Goal: Task Accomplishment & Management: Manage account settings

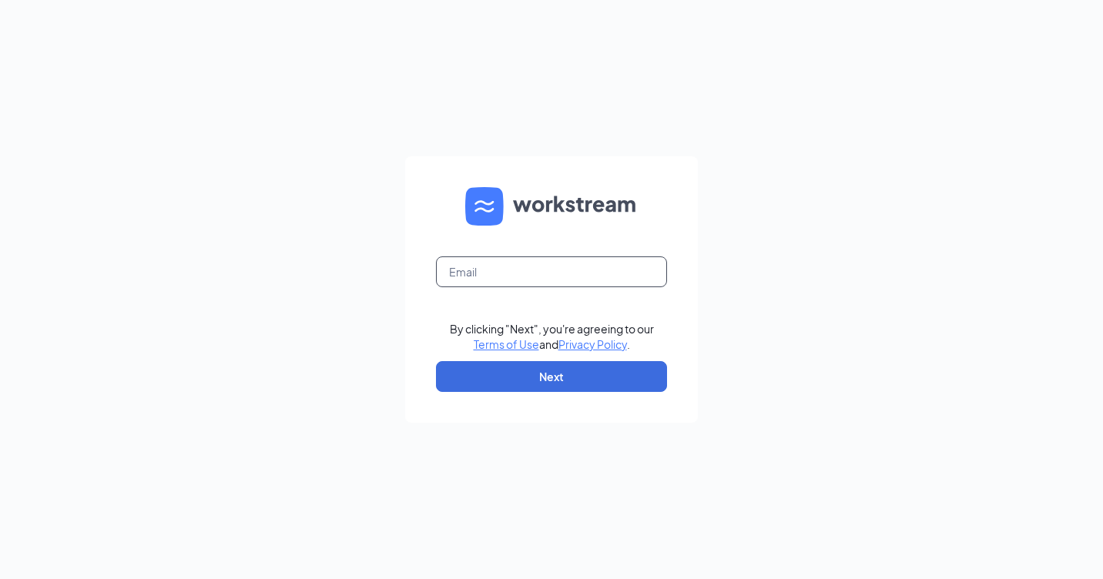
click at [504, 276] on input "text" at bounding box center [551, 271] width 231 height 31
type input "ashlee.six@mmcustard.com"
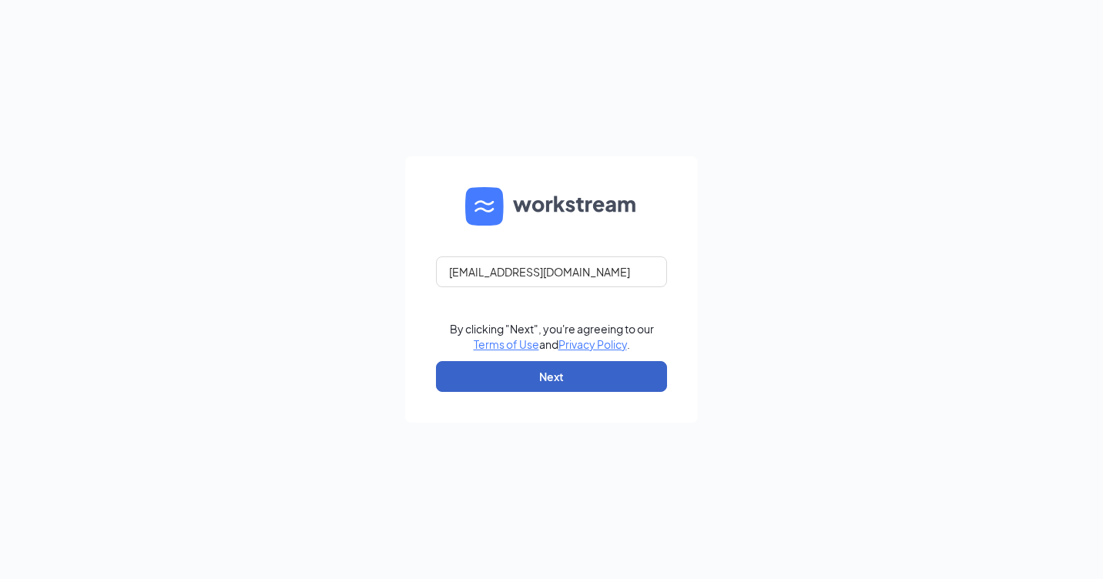
click at [534, 370] on button "Next" at bounding box center [551, 376] width 231 height 31
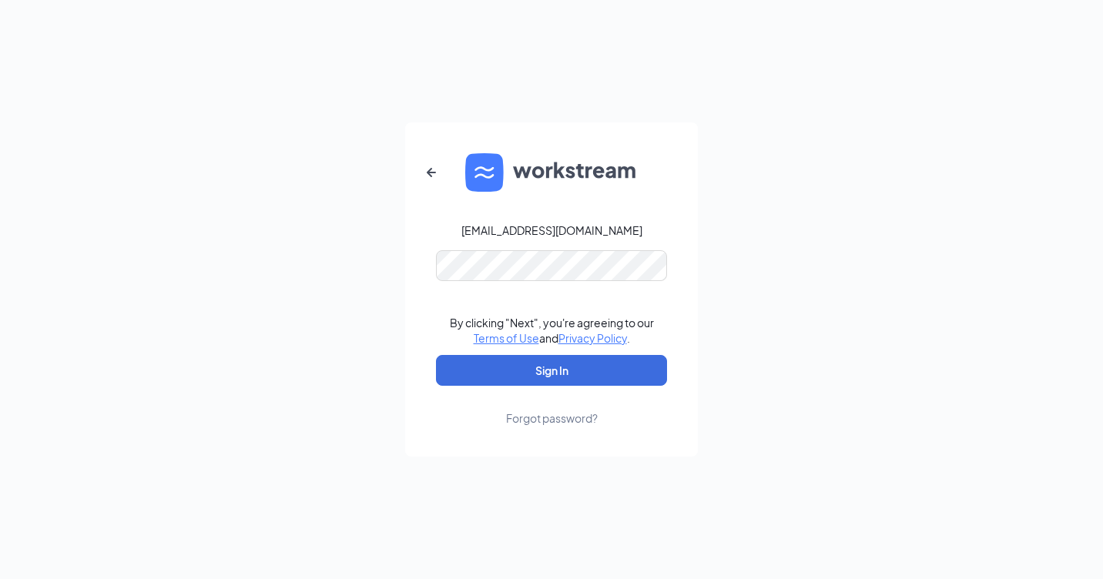
click at [535, 370] on button "Sign In" at bounding box center [551, 370] width 231 height 31
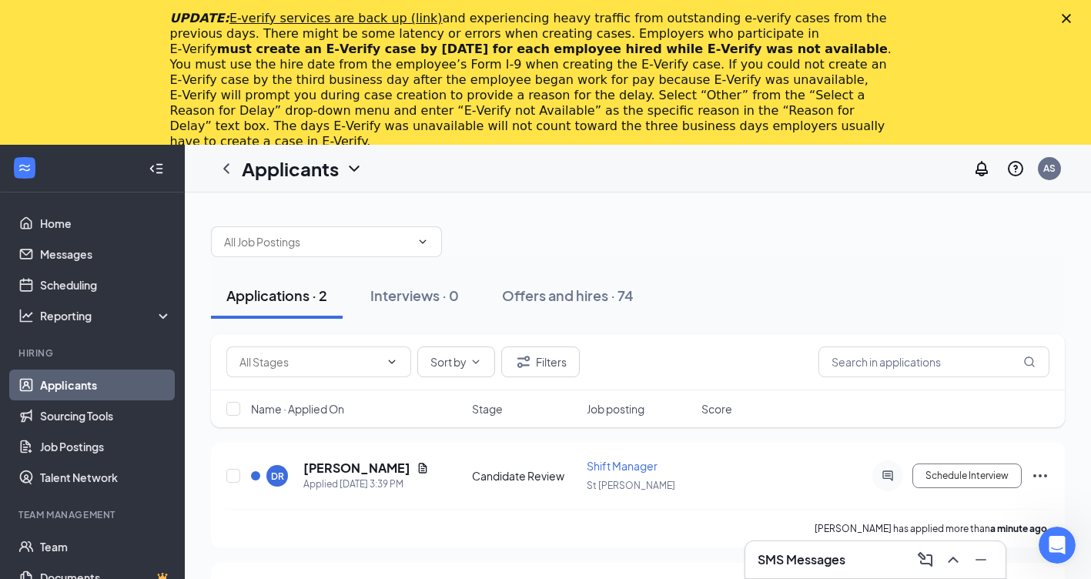
click at [1071, 16] on polygon "Close" at bounding box center [1066, 18] width 9 height 9
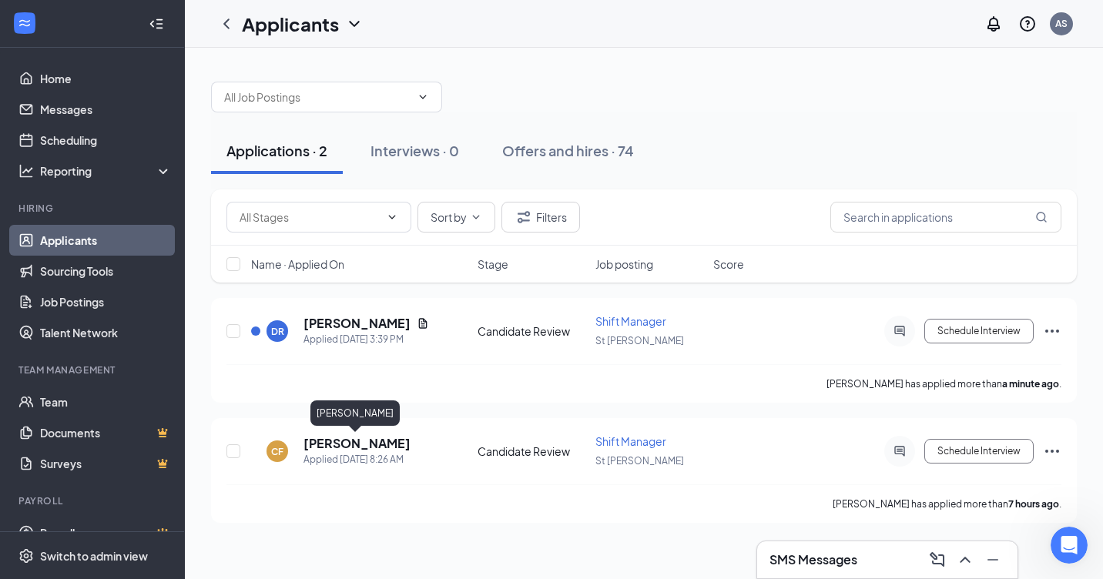
click at [329, 447] on h5 "[PERSON_NAME]" at bounding box center [356, 443] width 107 height 17
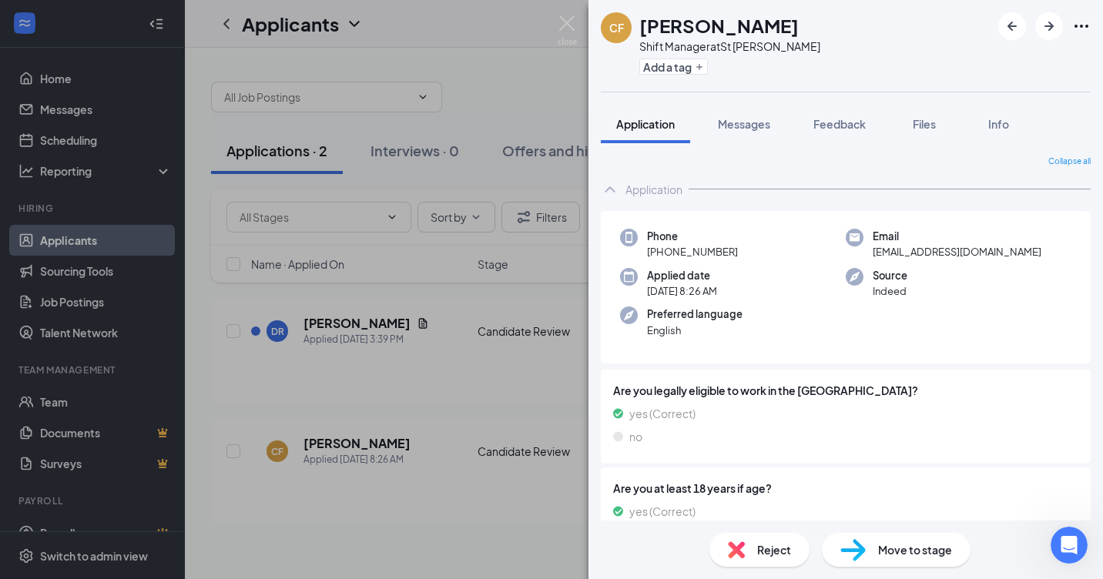
click at [924, 115] on button "Files" at bounding box center [924, 124] width 62 height 39
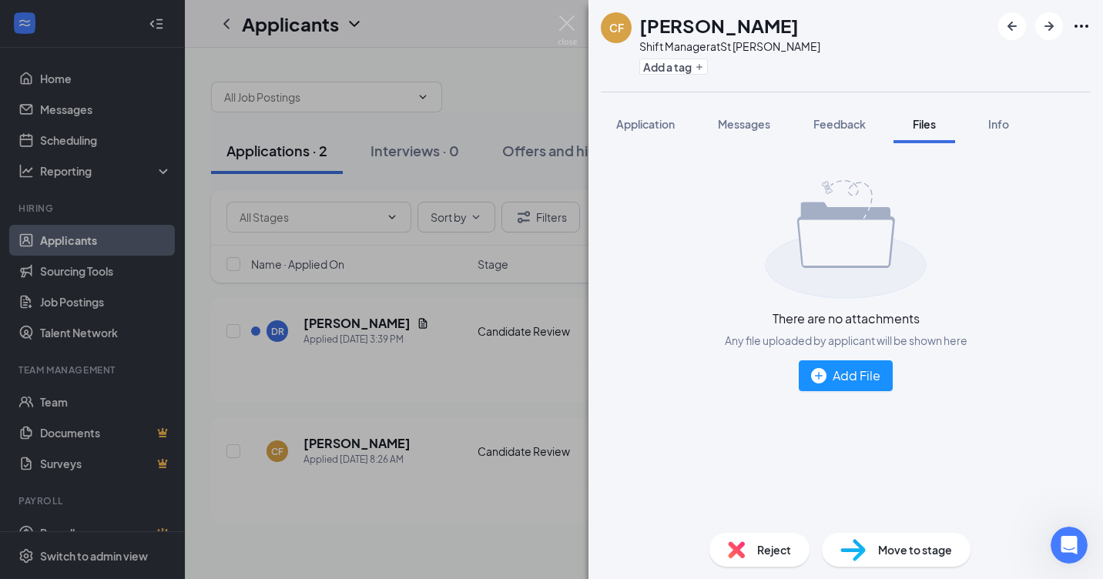
click at [658, 129] on span "Application" at bounding box center [645, 124] width 59 height 14
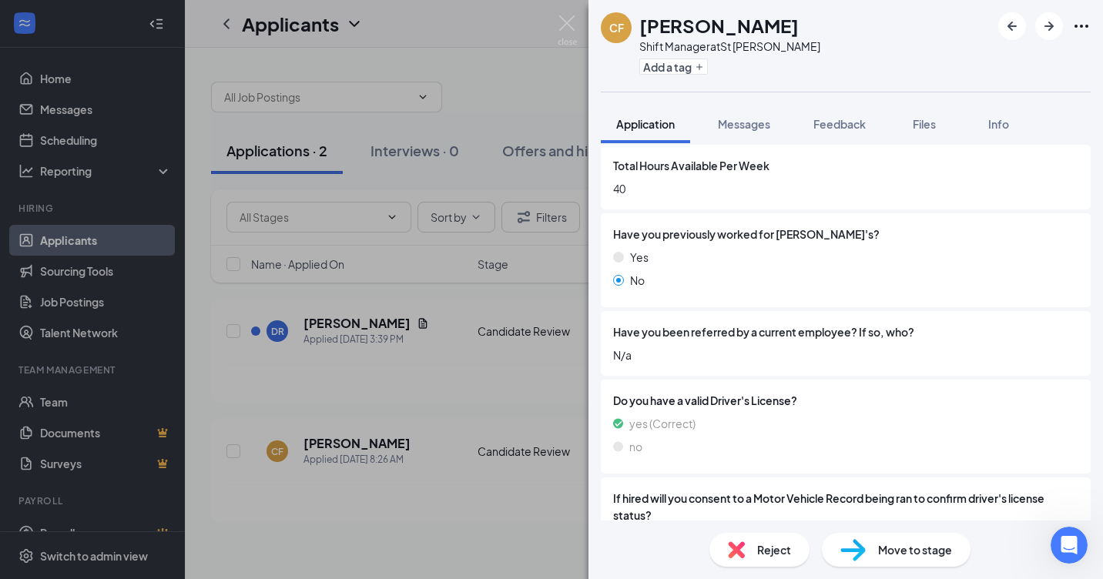
scroll to position [1100, 0]
